Goal: Task Accomplishment & Management: Manage account settings

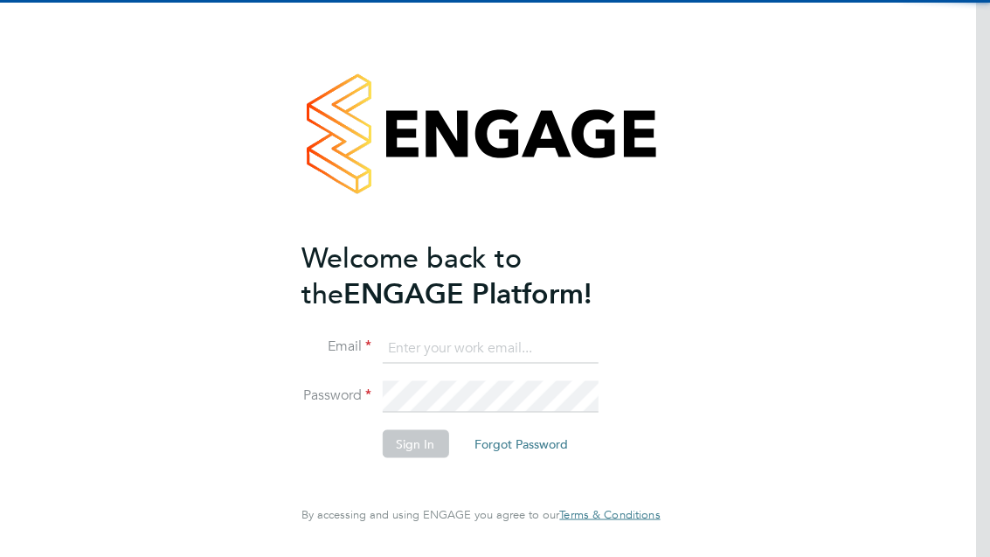
scroll to position [225, 0]
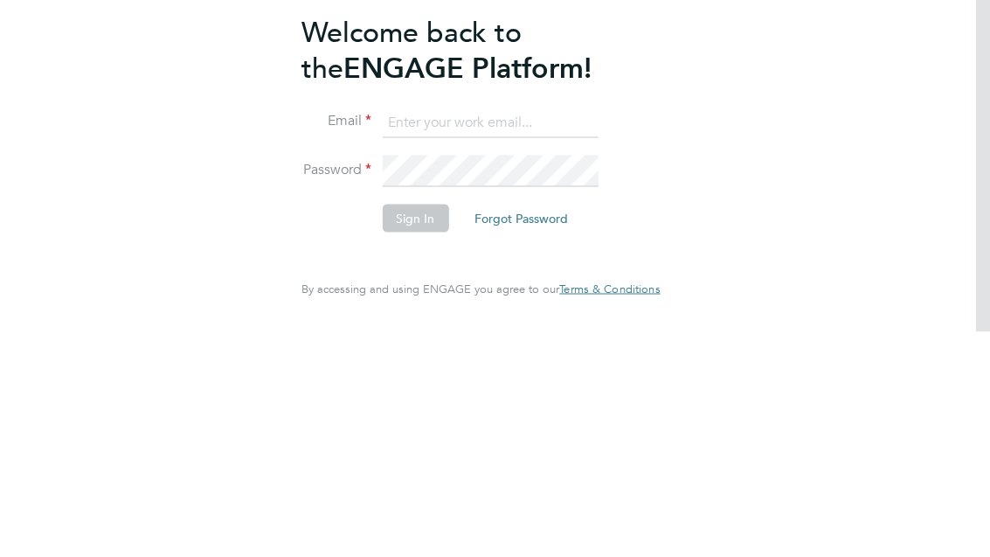
type input "[EMAIL_ADDRESS][DOMAIN_NAME]"
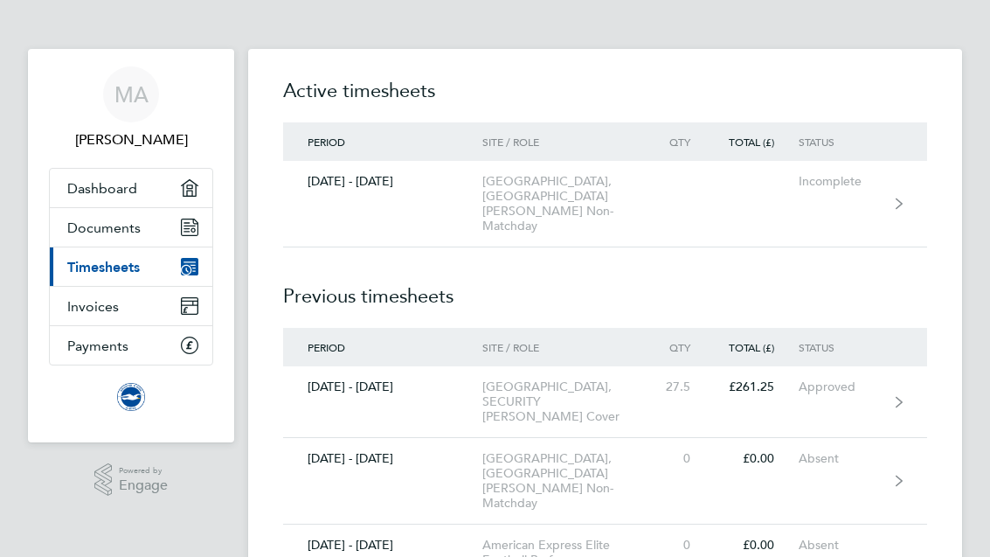
click at [551, 195] on div "[GEOGRAPHIC_DATA], [GEOGRAPHIC_DATA] [PERSON_NAME] Non-Matchday" at bounding box center [566, 203] width 168 height 59
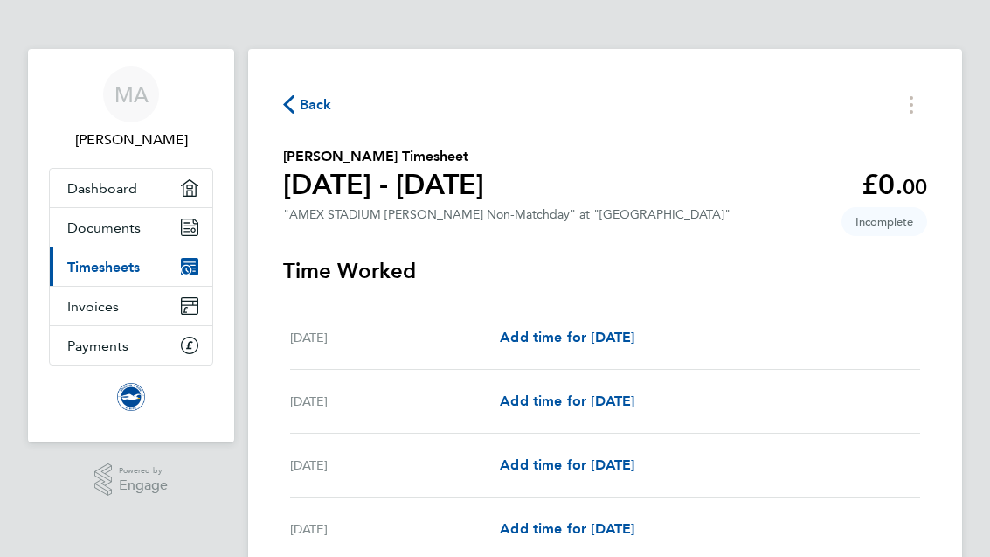
click at [913, 100] on button "Timesheets Menu" at bounding box center [911, 104] width 31 height 27
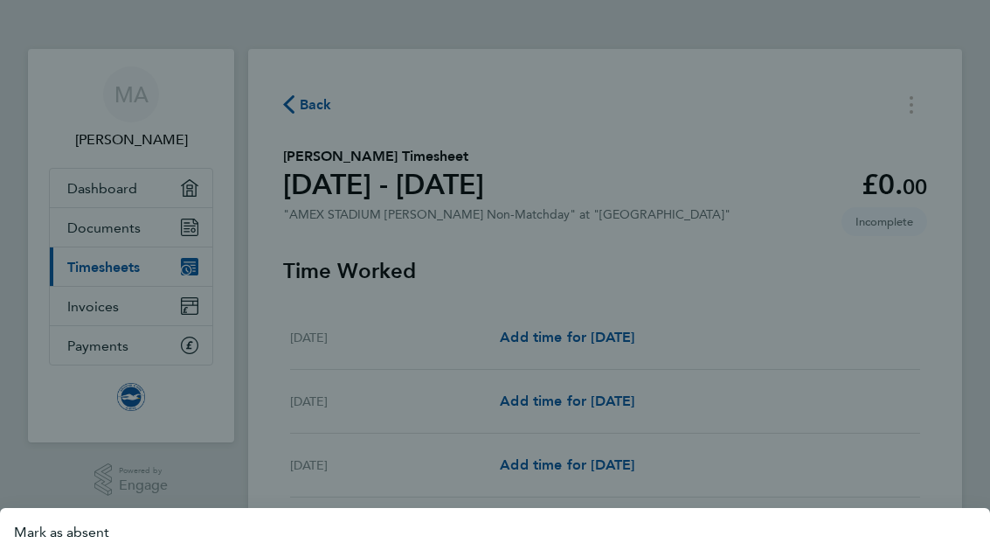
click at [75, 536] on button "Mark as absent" at bounding box center [495, 532] width 990 height 35
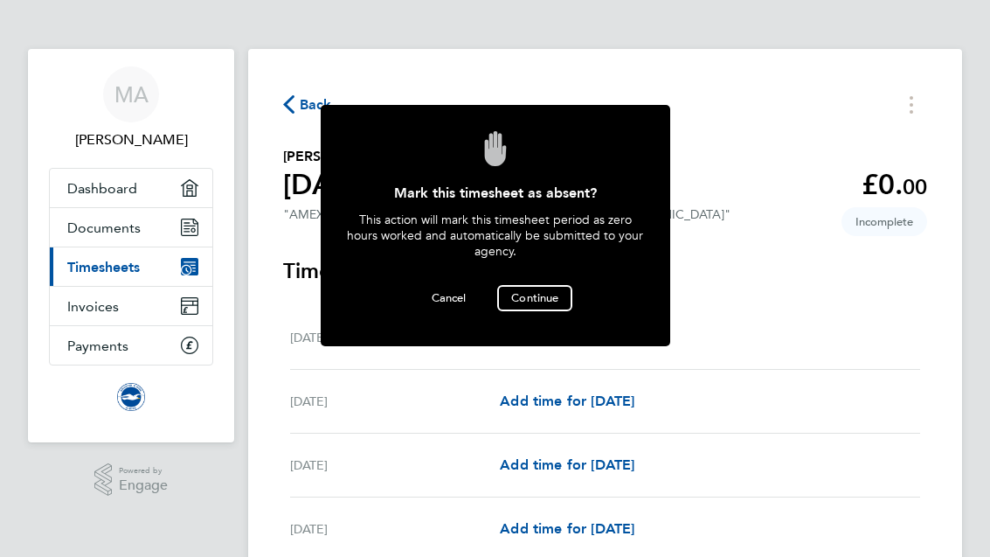
click at [530, 290] on span "Continue" at bounding box center [534, 297] width 47 height 15
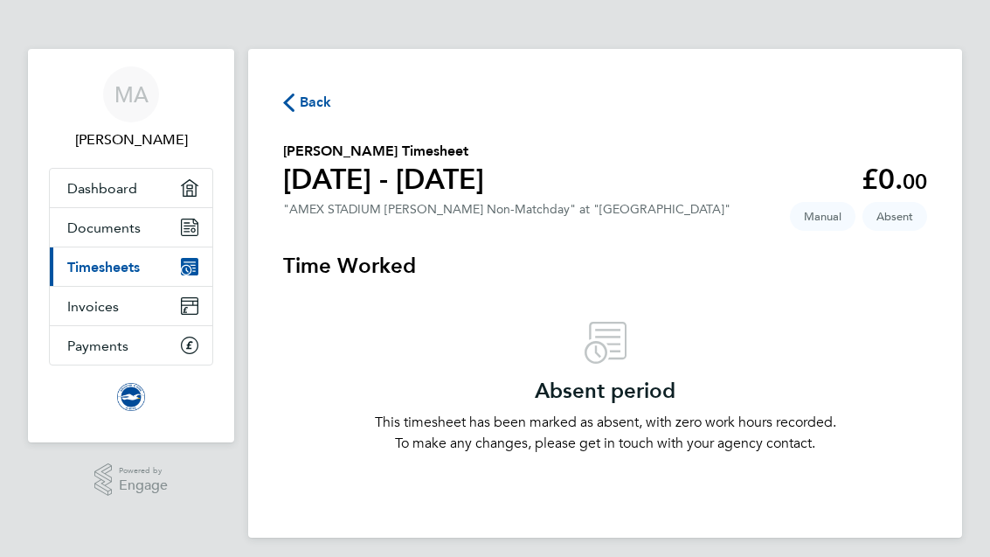
scroll to position [10, 0]
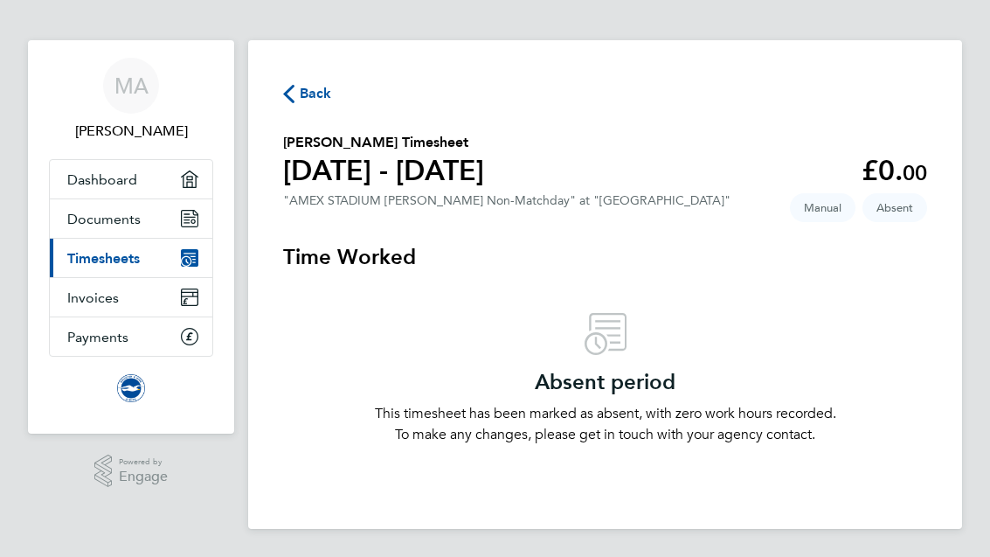
click at [100, 254] on span "Timesheets" at bounding box center [103, 258] width 73 height 17
